Goal: Find specific fact

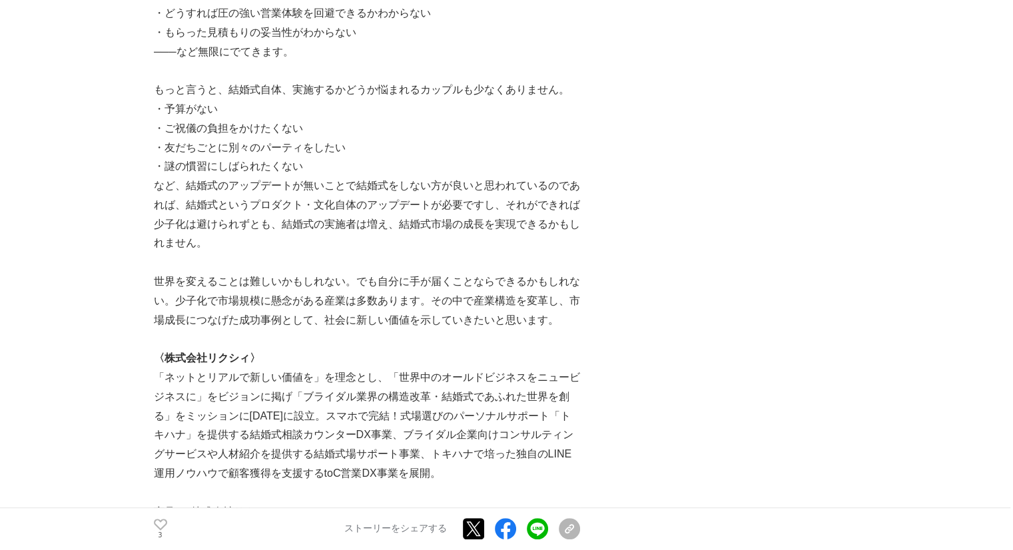
scroll to position [6062, 0]
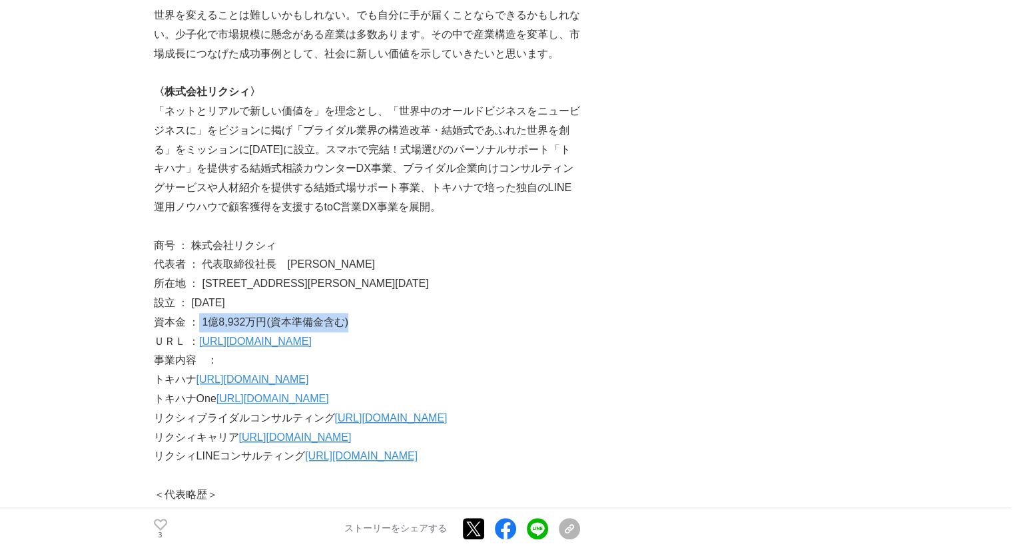
drag, startPoint x: 199, startPoint y: 264, endPoint x: 380, endPoint y: 263, distance: 181.2
click at [380, 313] on p "資本金 ： 1億8,932万円(資本準備金含む)" at bounding box center [367, 322] width 426 height 19
click at [366, 313] on p "資本金 ： 1億8,932万円(資本準備金含む)" at bounding box center [367, 322] width 426 height 19
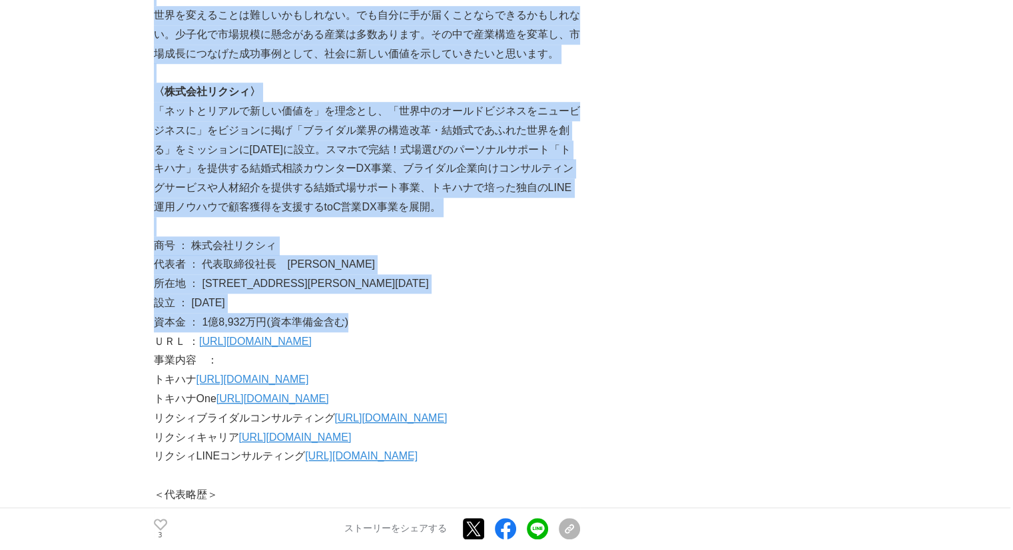
drag, startPoint x: 142, startPoint y: 263, endPoint x: 374, endPoint y: 263, distance: 232.5
click at [376, 313] on p "資本金 ： 1億8,932万円(資本準備金含む)" at bounding box center [367, 322] width 426 height 19
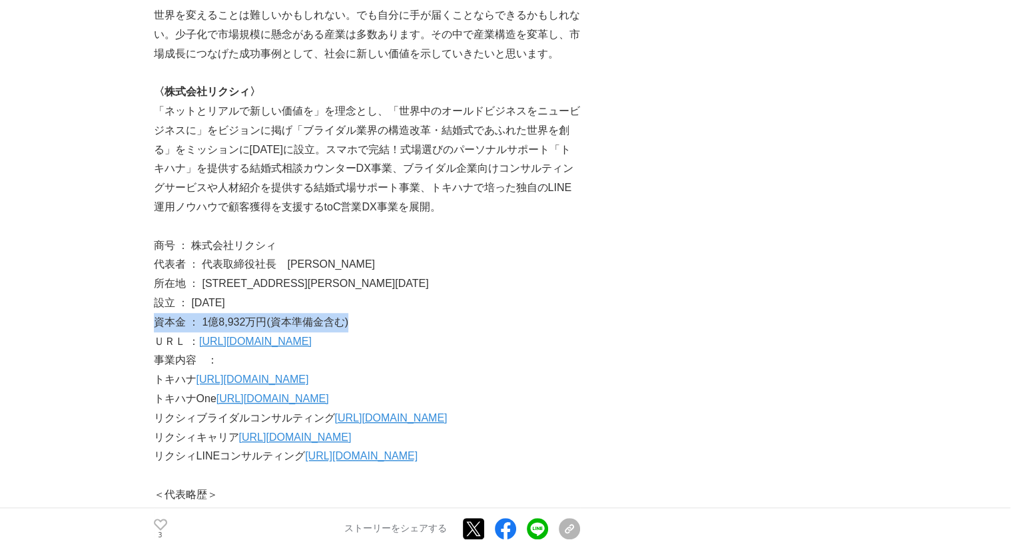
drag, startPoint x: 364, startPoint y: 264, endPoint x: 155, endPoint y: 267, distance: 208.5
click at [155, 313] on p "資本金 ： 1億8,932万円(資本準備金含む)" at bounding box center [367, 322] width 426 height 19
copy p "資本金 ： 1億8,932万円(資本準備金含む)"
click at [489, 351] on p "事業内容　：" at bounding box center [367, 360] width 426 height 19
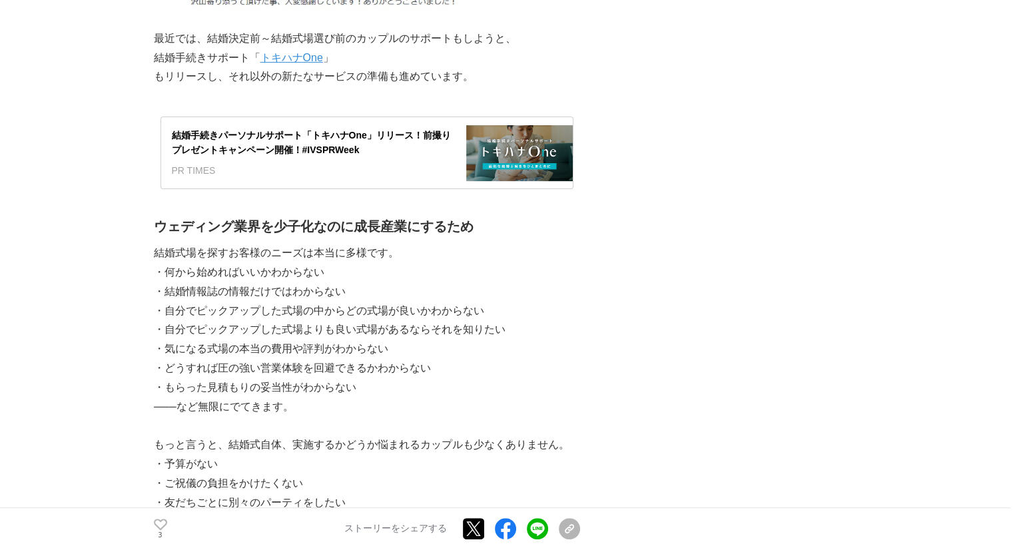
scroll to position [5440, 0]
